Goal: Information Seeking & Learning: Learn about a topic

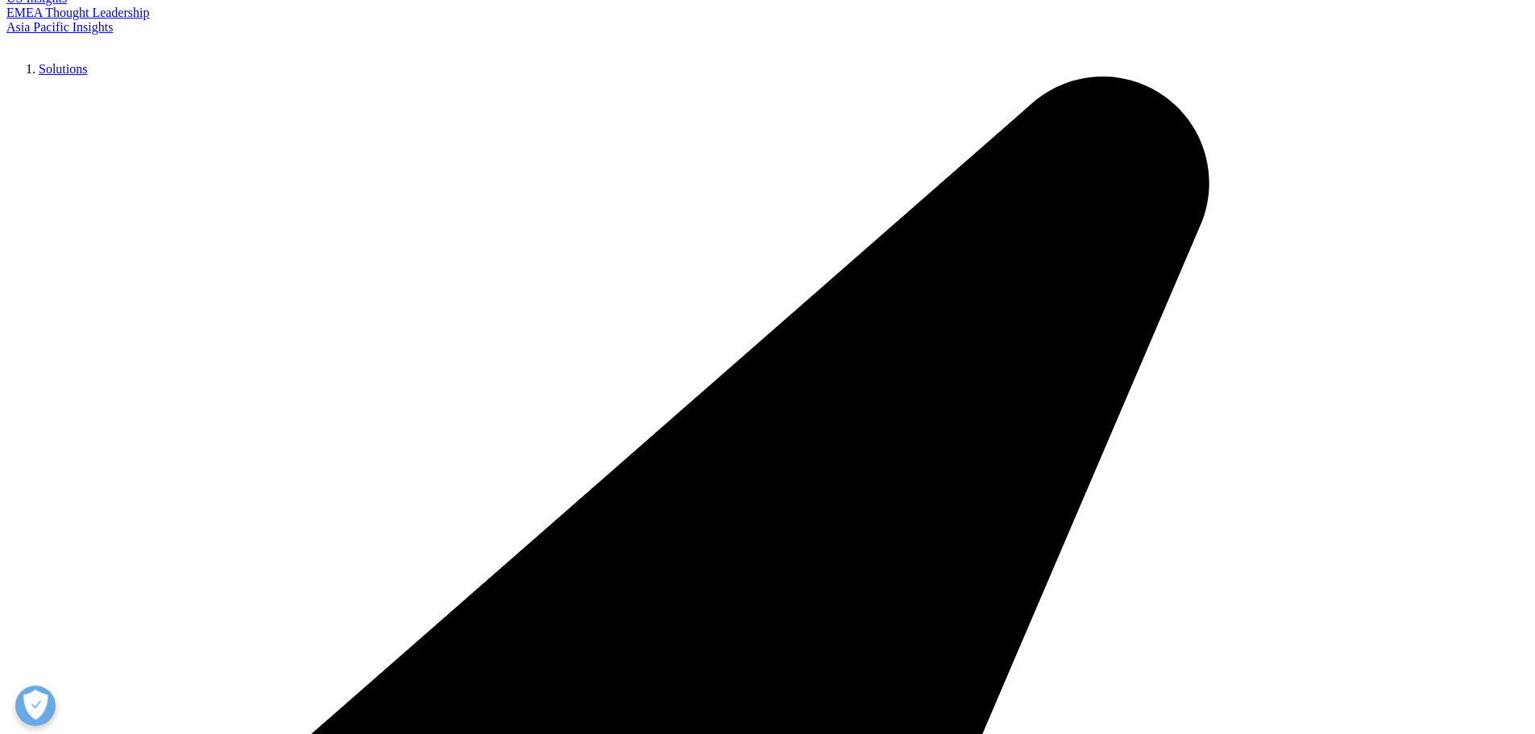
scroll to position [322, 0]
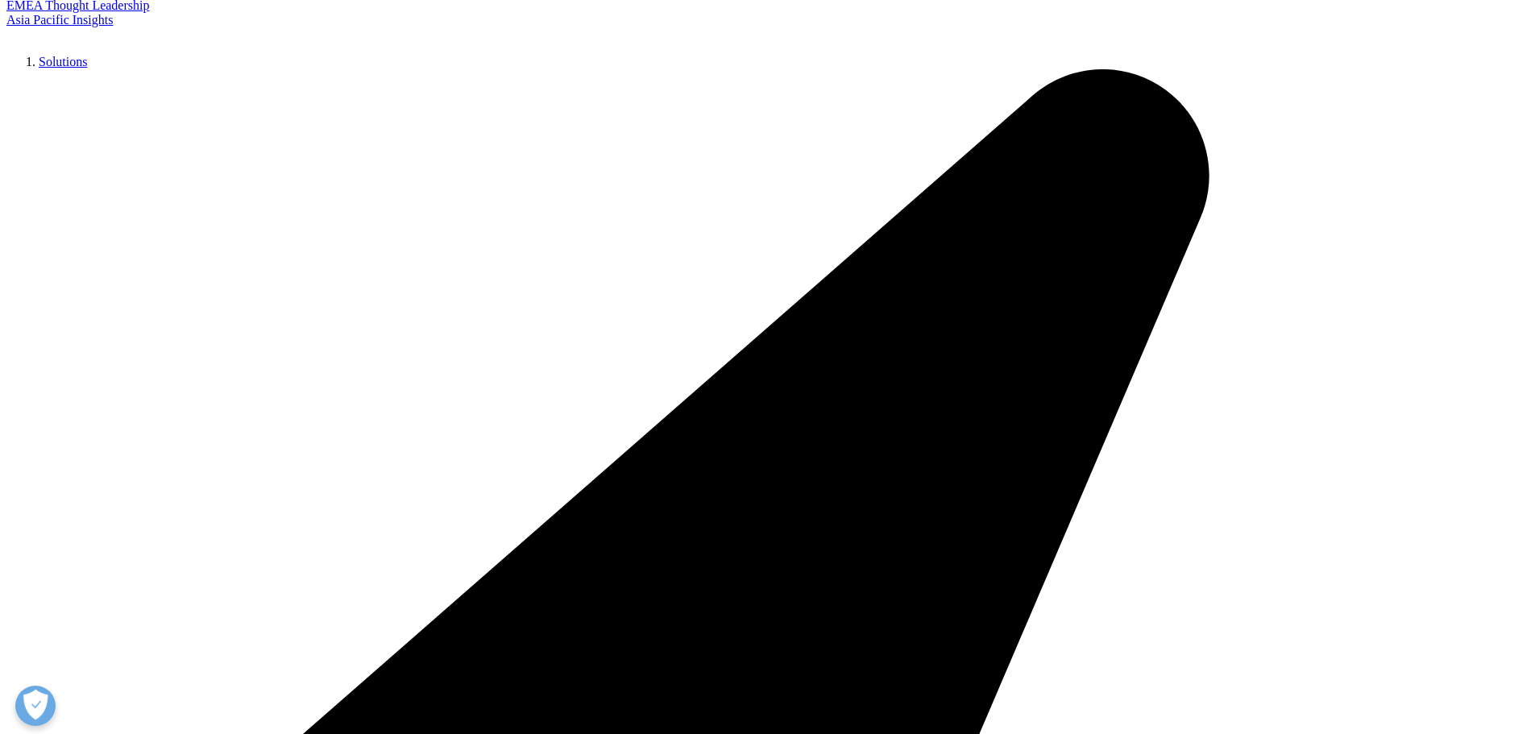
drag, startPoint x: 340, startPoint y: 312, endPoint x: 343, endPoint y: 303, distance: 9.2
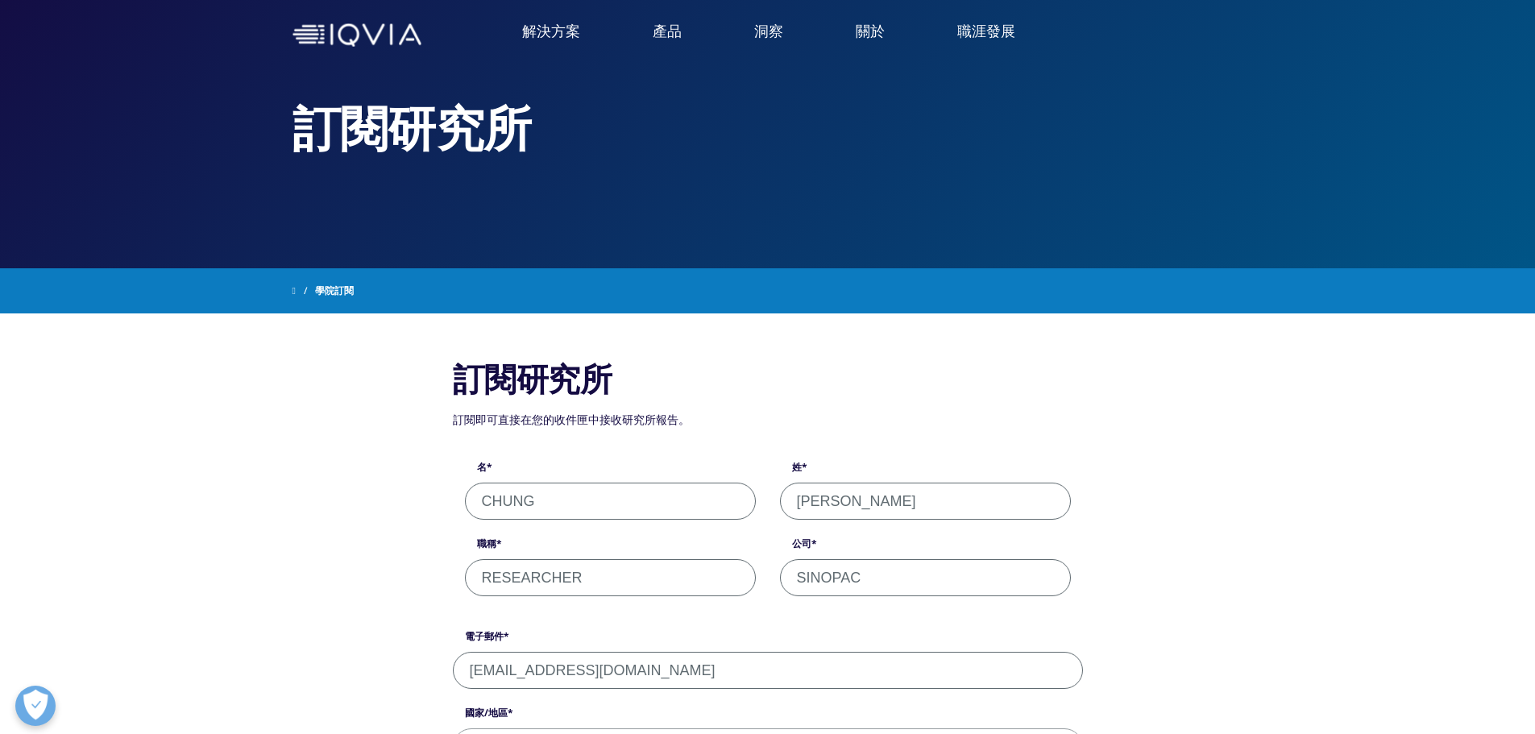
scroll to position [0, 0]
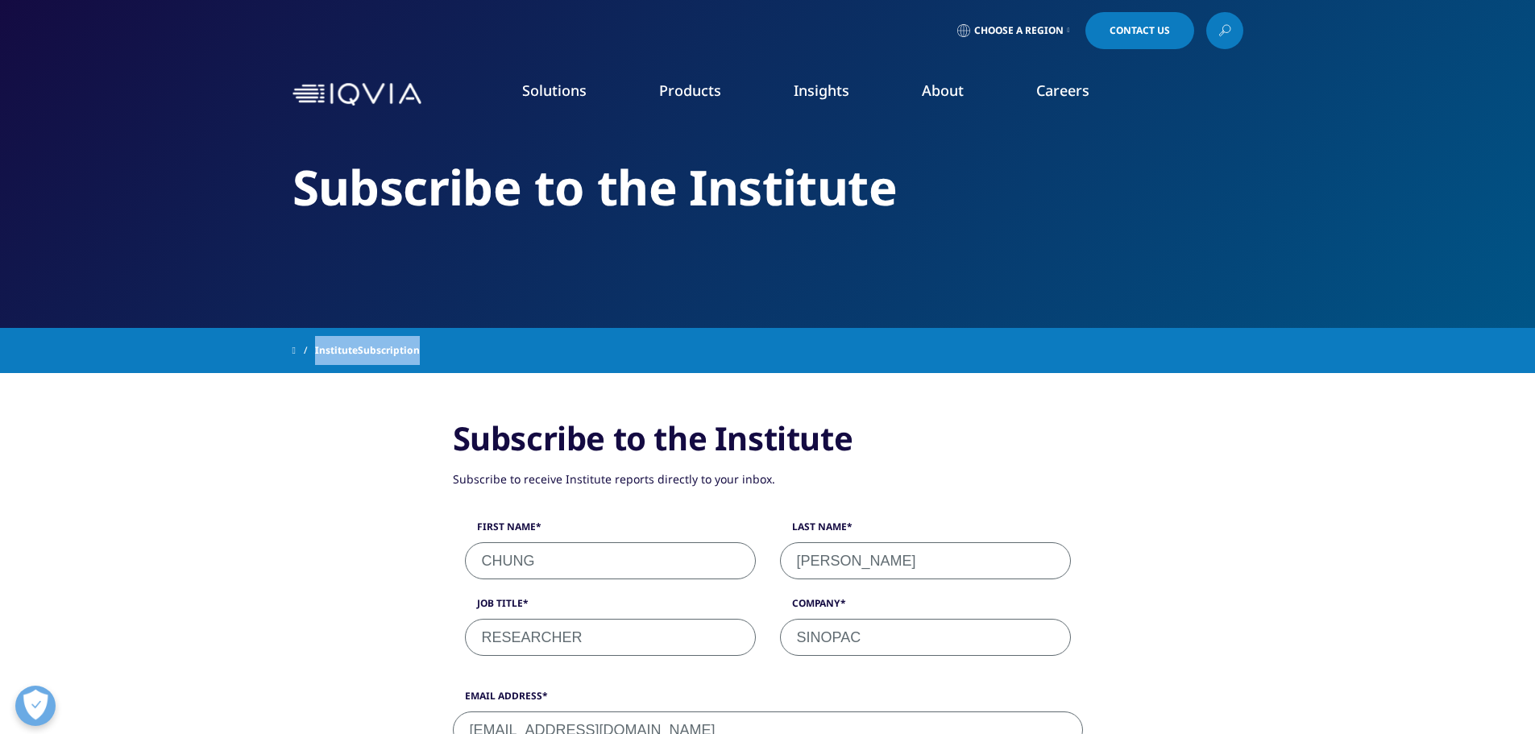
drag, startPoint x: 434, startPoint y: 350, endPoint x: 322, endPoint y: 359, distance: 112.4
click at [322, 359] on div "InstituteSubscription" at bounding box center [768, 350] width 951 height 29
copy div "InstituteSubscription"
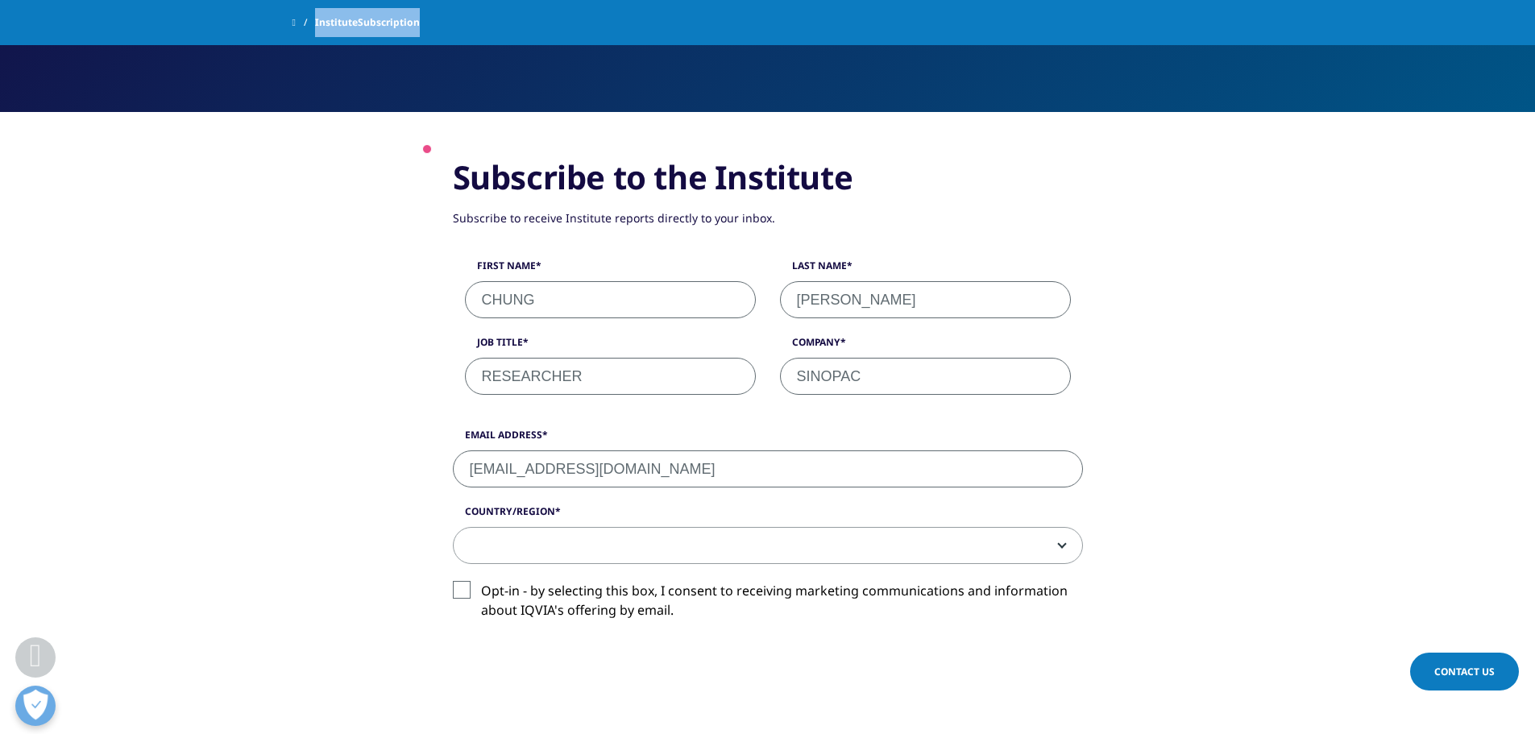
scroll to position [403, 0]
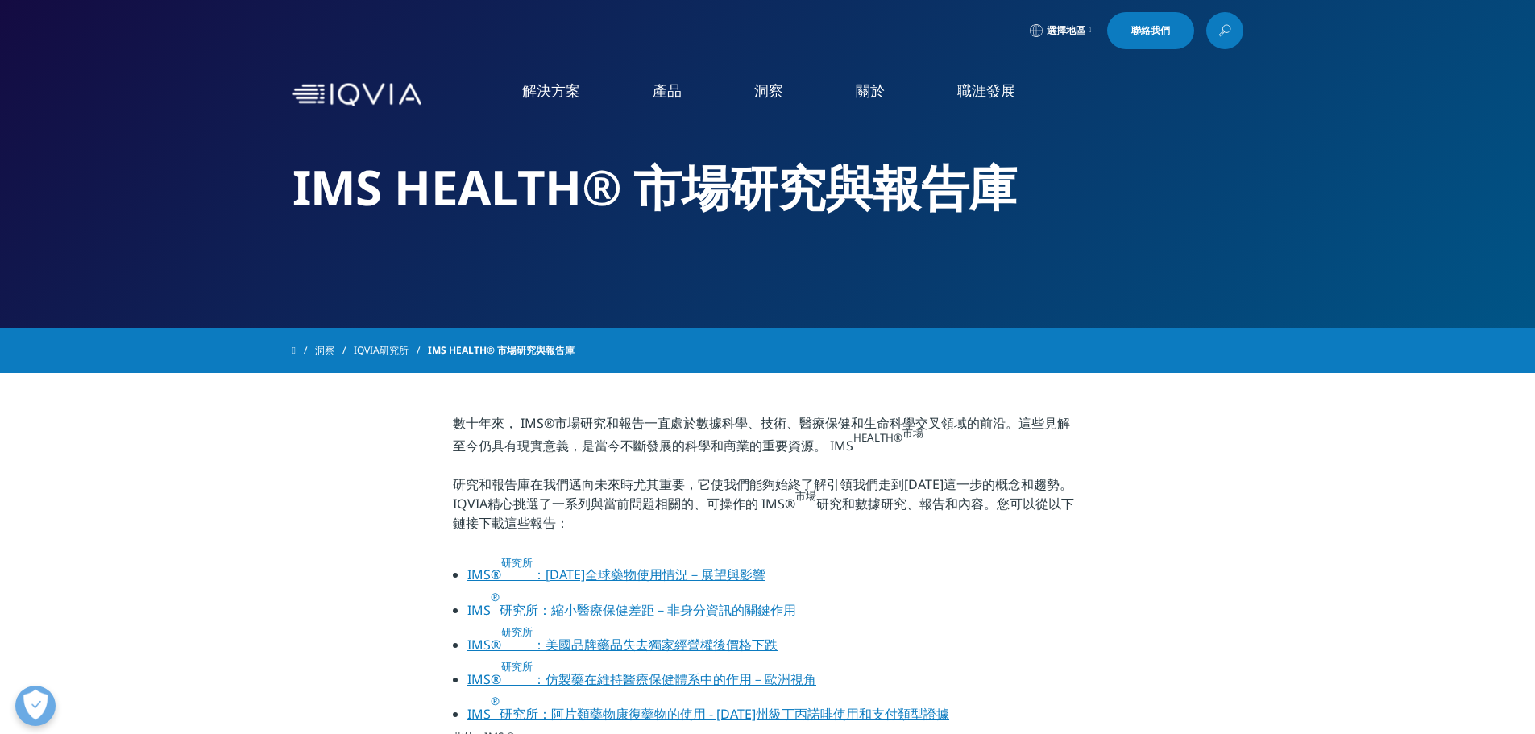
click at [774, 86] on font "洞察" at bounding box center [768, 90] width 29 height 19
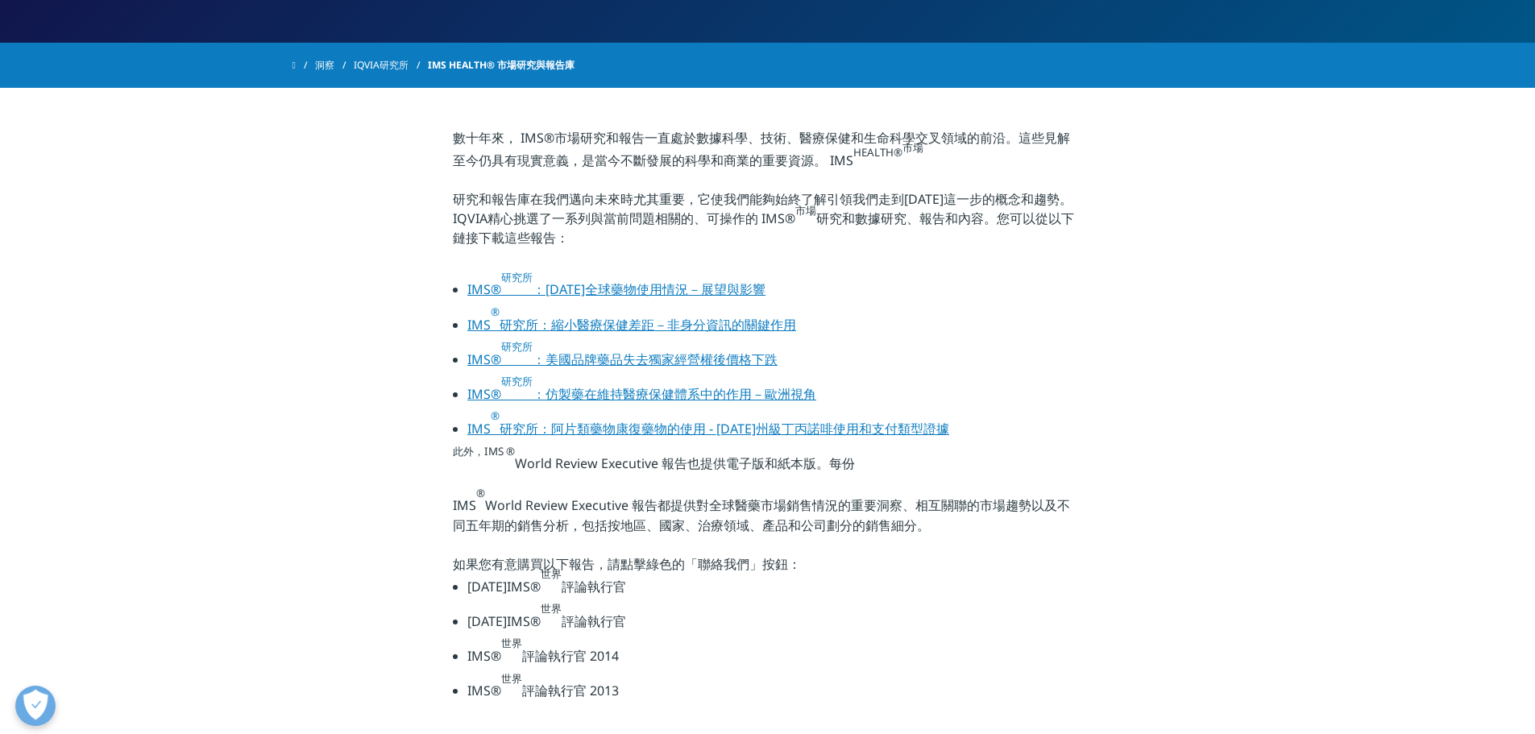
scroll to position [242, 0]
